Goal: Transaction & Acquisition: Purchase product/service

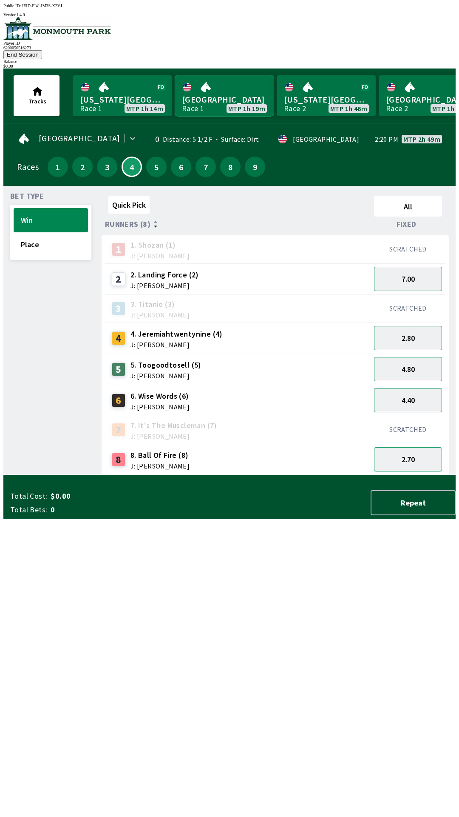
click at [206, 94] on link "[GEOGRAPHIC_DATA] Race 1 MTP 1h 19m" at bounding box center [224, 95] width 99 height 41
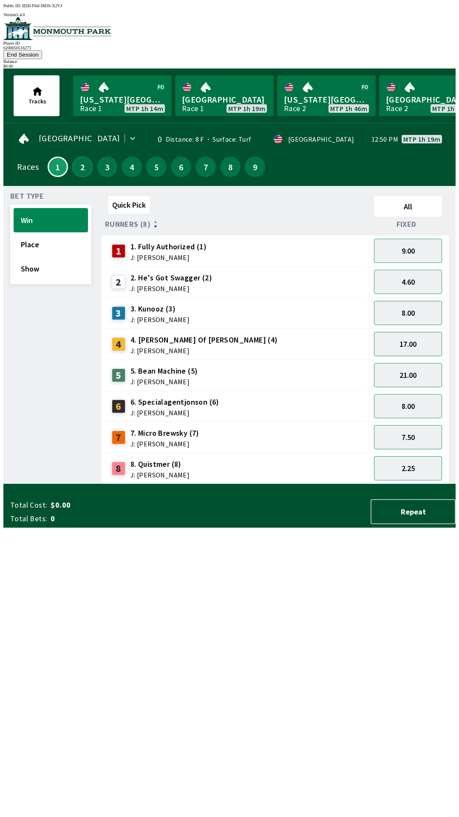
click at [78, 160] on button "2" at bounding box center [82, 167] width 20 height 20
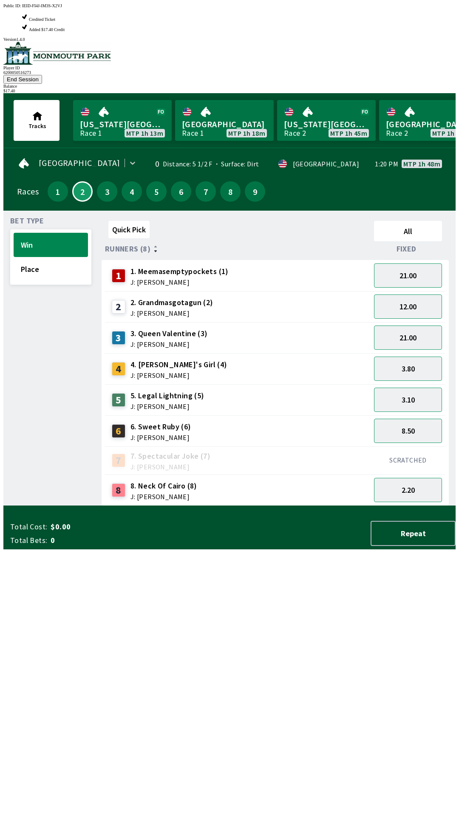
click at [264, 506] on div "Quick Pick All Runners (8) Fixed 1 1. Meemasemptypockets (1) J: [PERSON_NAME] 2…" at bounding box center [279, 361] width 354 height 288
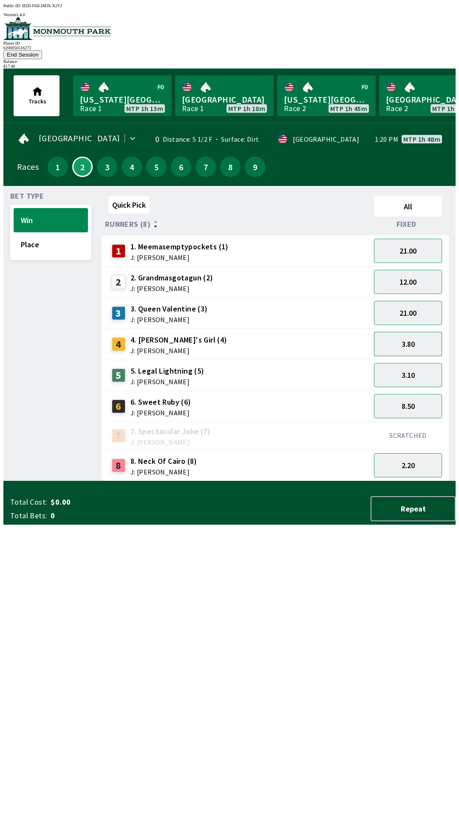
click at [410, 332] on button "3.80" at bounding box center [408, 344] width 68 height 24
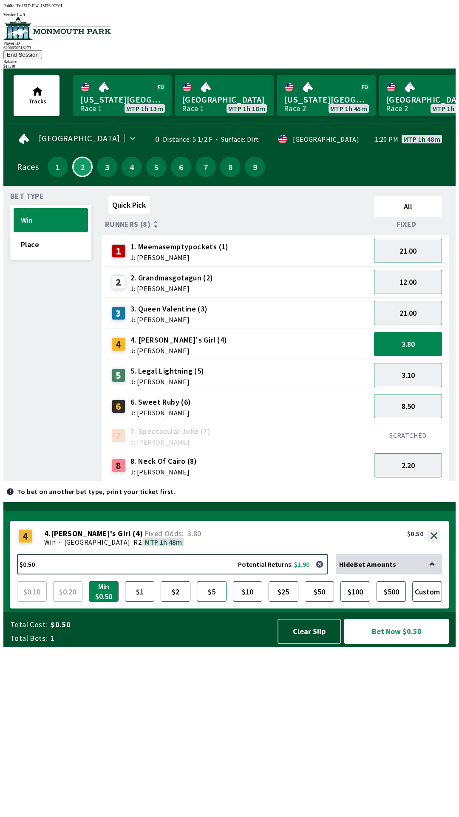
click at [208, 601] on button "$5" at bounding box center [212, 591] width 30 height 20
click at [393, 643] on button "Bet Now $5.00" at bounding box center [396, 630] width 105 height 25
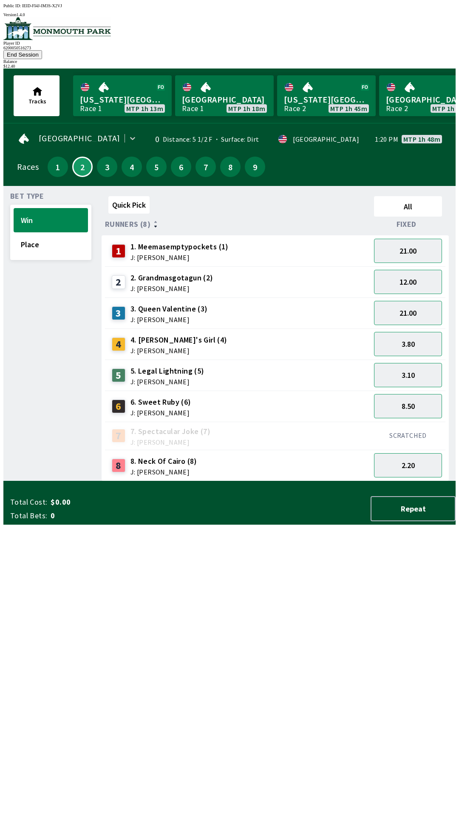
scroll to position [0, 0]
click at [46, 235] on button "Place" at bounding box center [51, 244] width 74 height 24
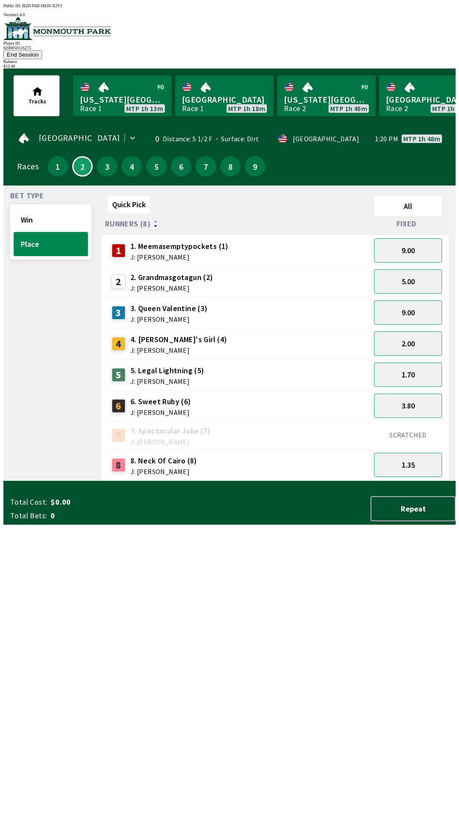
scroll to position [0, 0]
click at [413, 332] on button "2.00" at bounding box center [408, 344] width 68 height 24
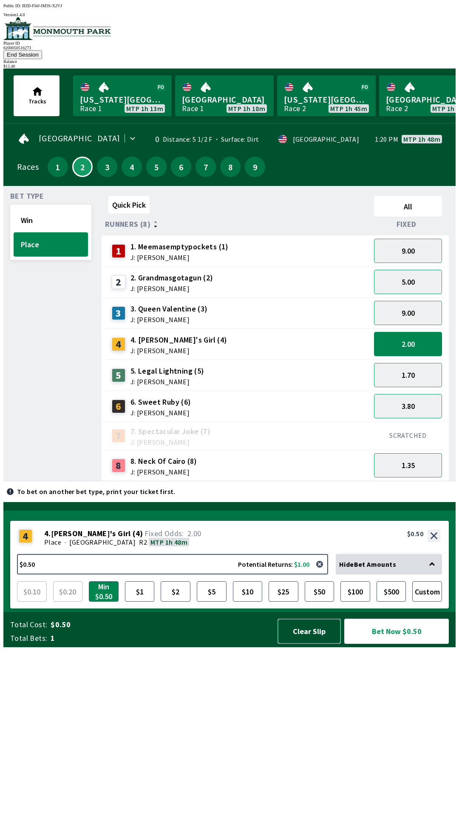
click at [310, 643] on button "Clear Slip" at bounding box center [309, 630] width 63 height 25
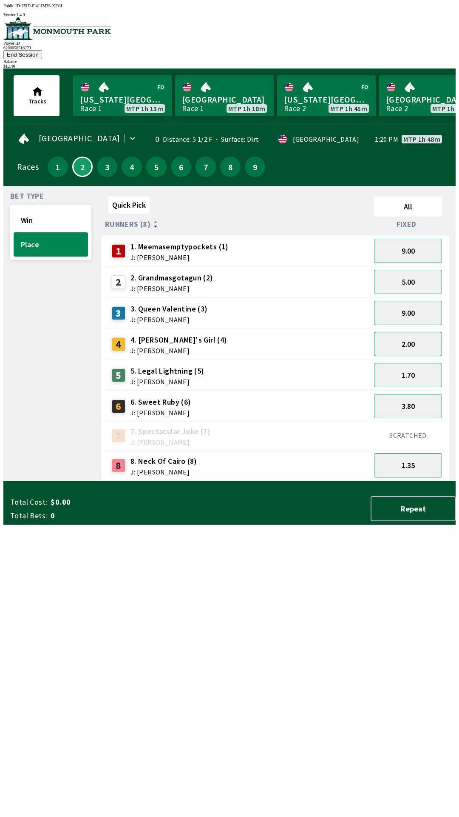
click at [404, 336] on button "2.00" at bounding box center [408, 344] width 68 height 24
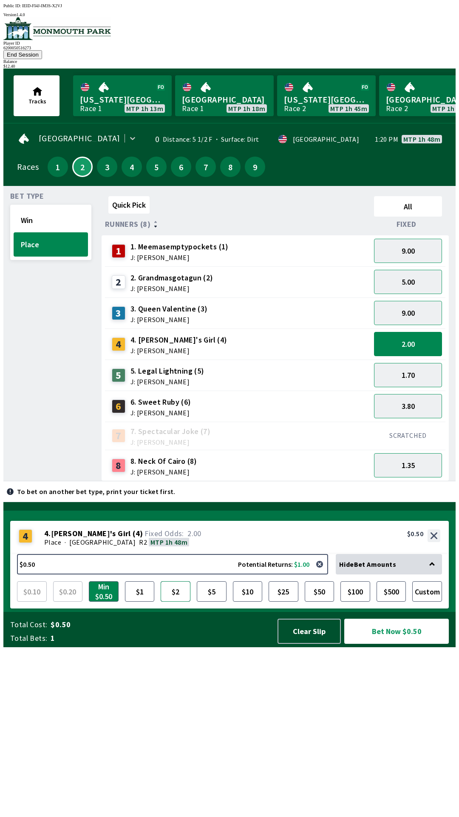
click at [180, 601] on button "$2" at bounding box center [176, 591] width 30 height 20
click at [379, 643] on button "Bet Now $2.00" at bounding box center [396, 630] width 105 height 25
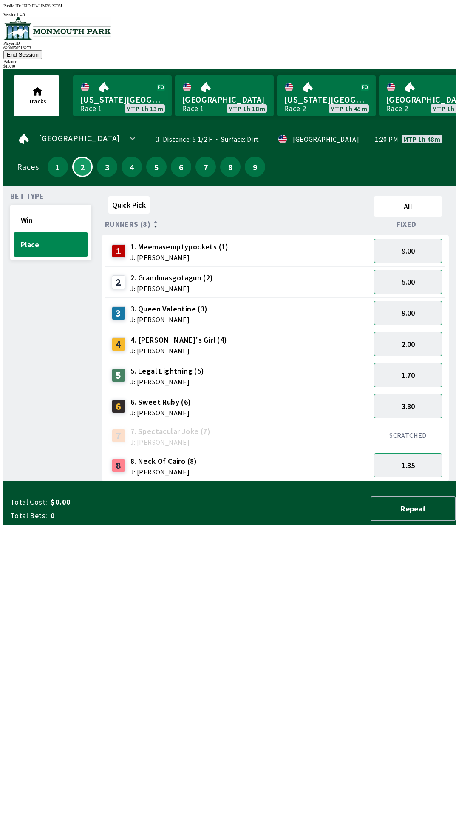
click at [231, 481] on div "Quick Pick All Runners (8) Fixed 1 1. Meemasemptypockets (1) J: [PERSON_NAME] 9…" at bounding box center [279, 337] width 354 height 288
click at [356, 75] on link "[US_STATE] Park Race 2 MTP 1h 44m" at bounding box center [326, 95] width 99 height 41
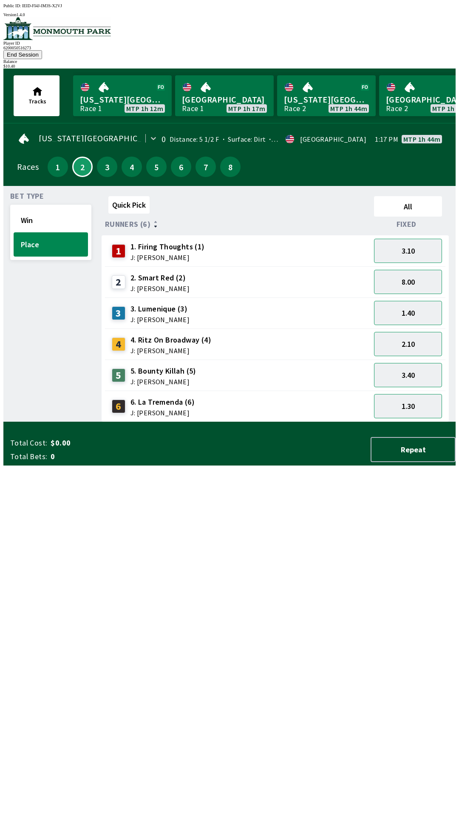
click at [42, 50] on button "End Session" at bounding box center [22, 54] width 39 height 9
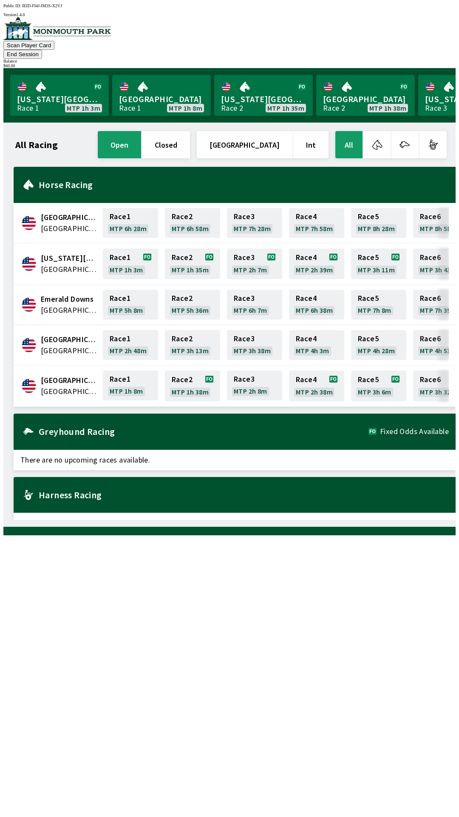
click at [42, 50] on button "End Session" at bounding box center [22, 54] width 39 height 9
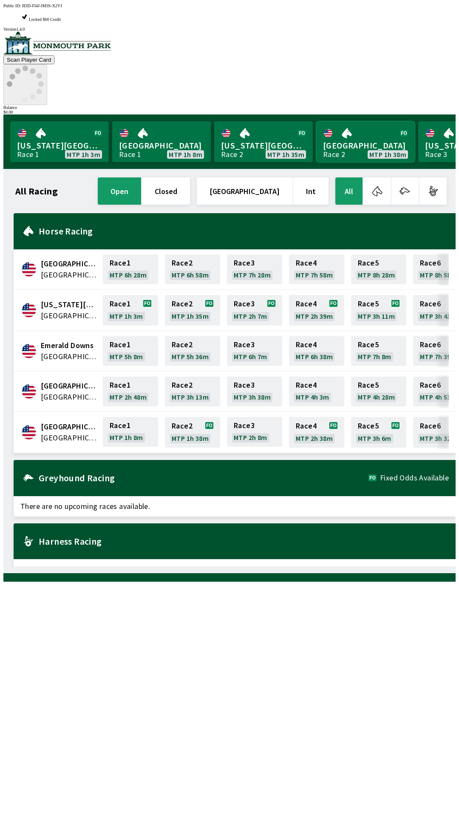
click at [377, 121] on link "[GEOGRAPHIC_DATA] Race 2 MTP 1h 38m" at bounding box center [365, 141] width 99 height 41
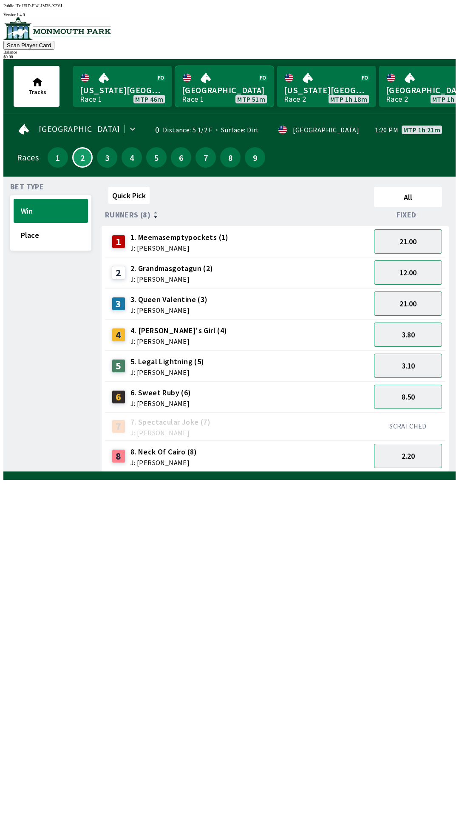
click at [222, 79] on link "[GEOGRAPHIC_DATA] Race 1 MTP 51m" at bounding box center [224, 86] width 99 height 41
